Goal: Ask a question: Seek information or help from site administrators or community

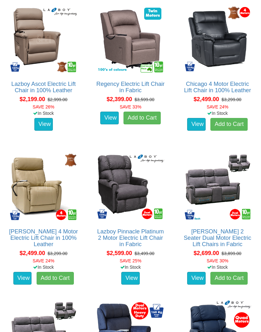
scroll to position [953, 0]
click at [44, 203] on img at bounding box center [43, 186] width 70 height 70
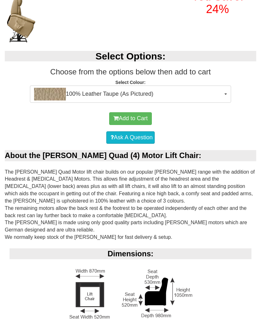
scroll to position [220, 0]
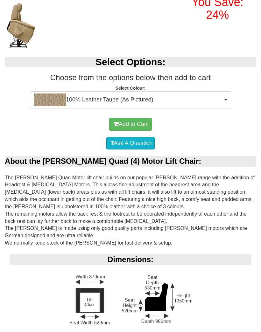
click at [132, 145] on link "Ask A Question" at bounding box center [130, 143] width 48 height 13
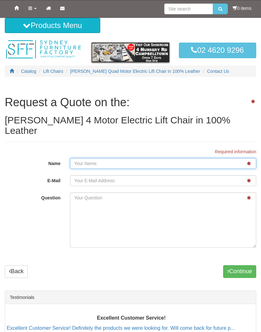
click at [81, 158] on input "Name" at bounding box center [163, 163] width 186 height 11
type input "Sue Woods"
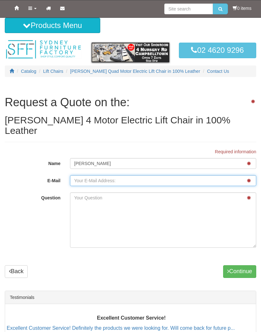
type input "sue.woods1945@hotmail.com"
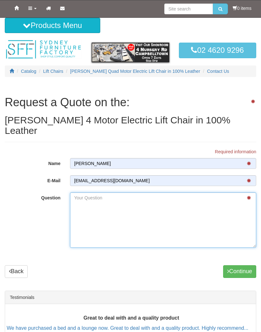
click at [87, 199] on textarea "Question" at bounding box center [163, 219] width 186 height 55
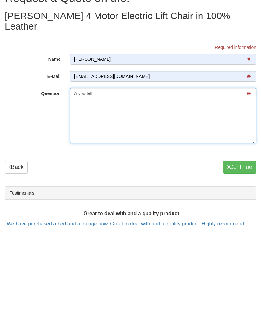
type textarea "A"
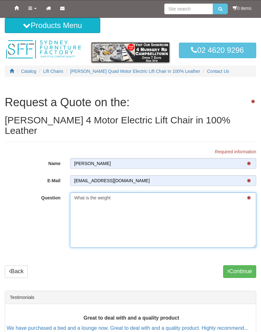
click at [121, 192] on textarea "What is the weight" at bounding box center [163, 219] width 186 height 55
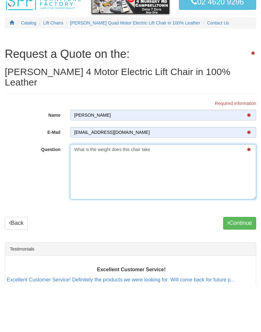
type textarea "What is the weight does this chair take"
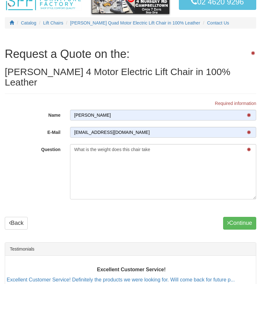
click at [242, 265] on button "Continue" at bounding box center [239, 271] width 33 height 13
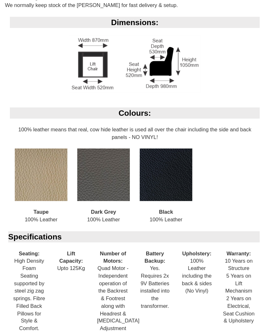
scroll to position [485, 0]
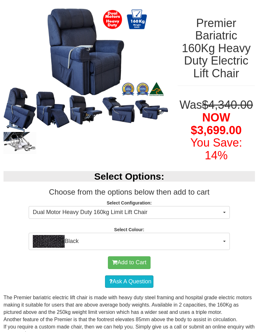
scroll to position [79, 1]
click at [224, 241] on button "Black" at bounding box center [129, 241] width 201 height 17
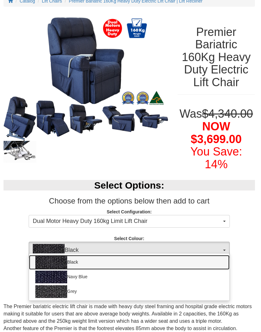
scroll to position [70, 1]
click at [52, 275] on img at bounding box center [52, 277] width 32 height 13
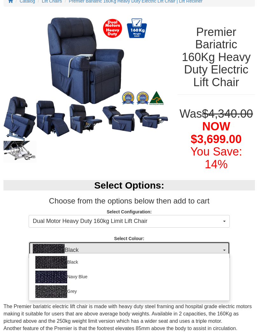
select select "260"
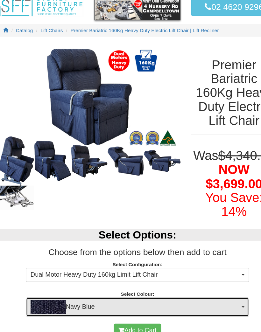
scroll to position [36, 1]
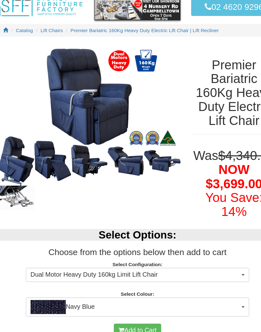
click at [97, 101] on img at bounding box center [85, 95] width 164 height 96
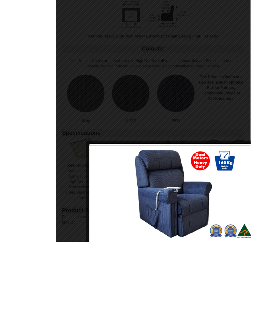
scroll to position [517, 0]
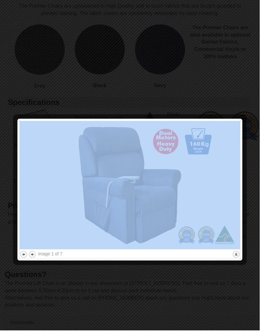
click at [177, 153] on img at bounding box center [130, 185] width 221 height 129
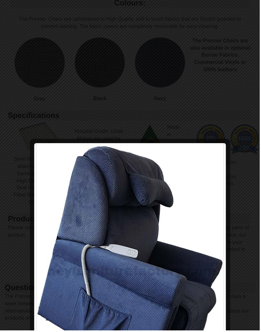
scroll to position [504, 0]
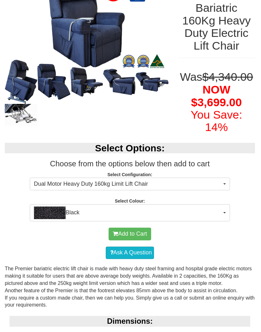
scroll to position [107, 0]
click at [229, 184] on button "Dual Motor Heavy Duty 160kg Limit Lift Chair" at bounding box center [130, 184] width 201 height 13
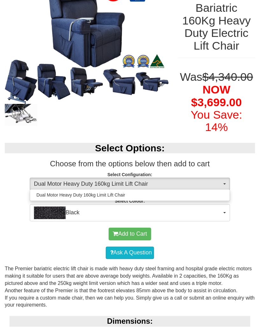
click at [227, 181] on div at bounding box center [130, 166] width 261 height 332
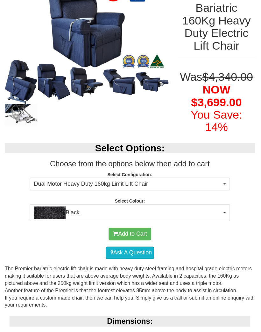
click at [229, 182] on button "Dual Motor Heavy Duty 160kg Limit Lift Chair" at bounding box center [130, 184] width 201 height 13
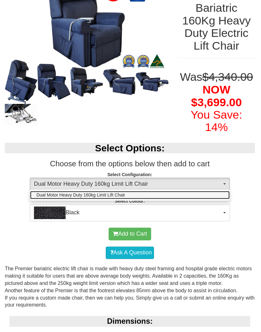
click at [102, 194] on span "Dual Motor Heavy Duty 160kg Limit Lift Chair" at bounding box center [81, 196] width 89 height 6
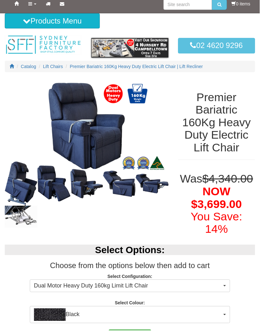
scroll to position [4, 0]
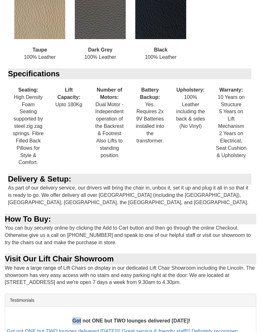
scroll to position [517, 0]
